Goal: Transaction & Acquisition: Purchase product/service

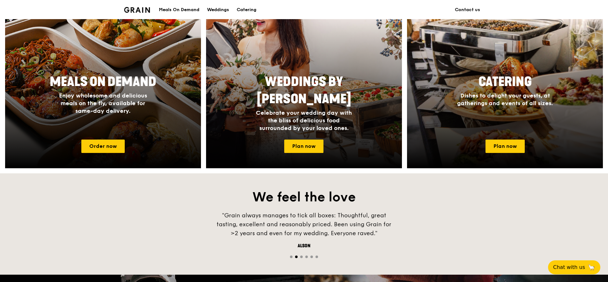
scroll to position [278, 0]
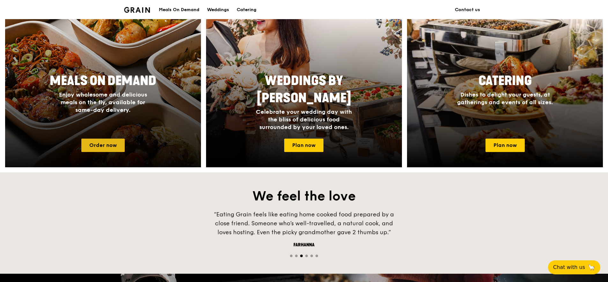
click at [102, 144] on link "Order now" at bounding box center [102, 145] width 43 height 13
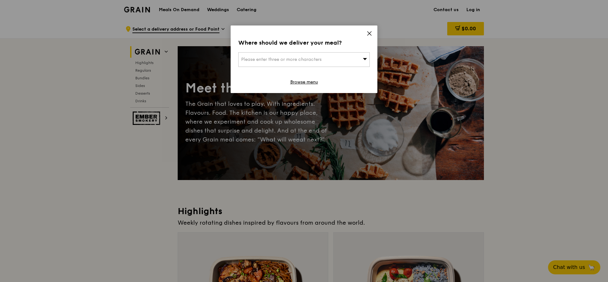
click at [368, 33] on icon at bounding box center [369, 34] width 4 height 4
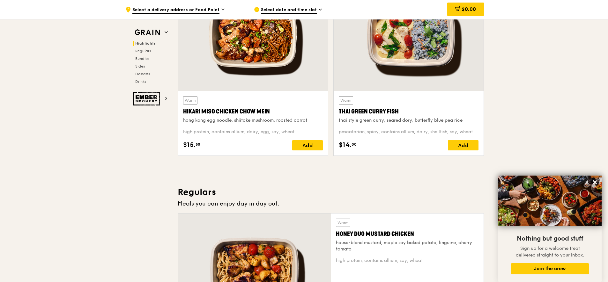
scroll to position [199, 0]
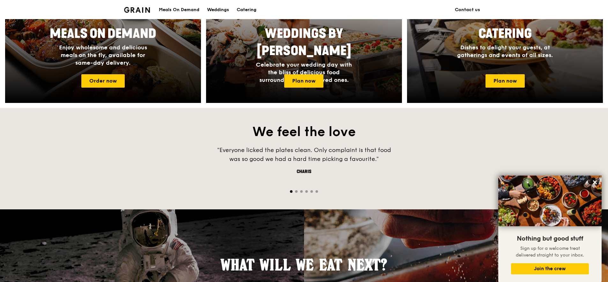
scroll to position [358, 0]
